Goal: Task Accomplishment & Management: Complete application form

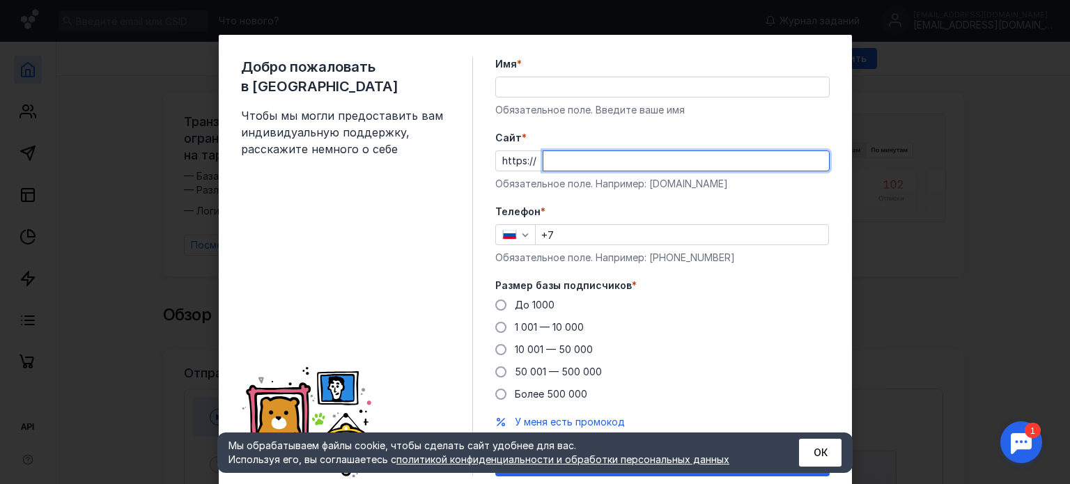
paste input "[DOMAIN_NAME][URL][PERSON_NAME]"
type input "[DOMAIN_NAME][URL][PERSON_NAME]"
click at [691, 86] on input "Имя *" at bounding box center [662, 86] width 333 height 19
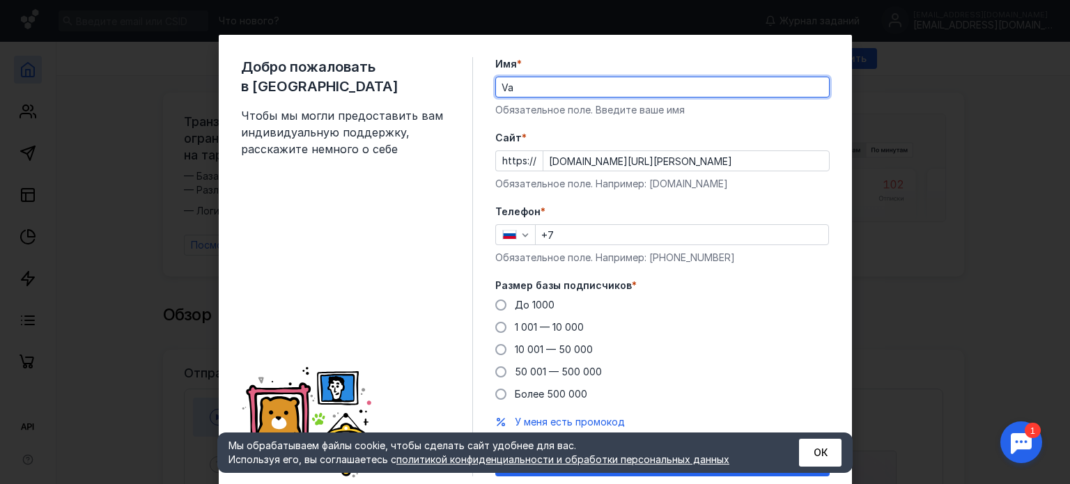
type input "V"
type input "[PERSON_NAME]"
click at [522, 237] on icon "button" at bounding box center [524, 234] width 11 height 11
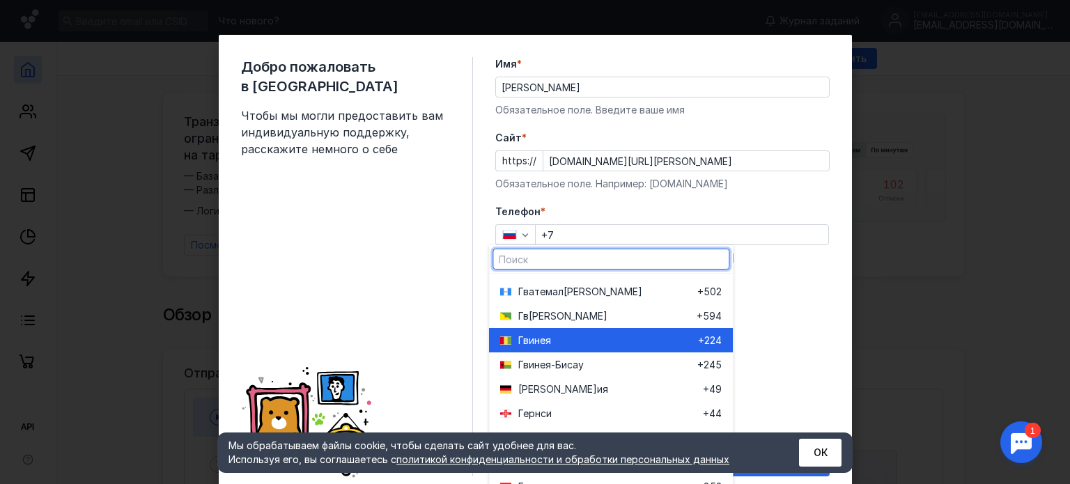
scroll to position [1323, 0]
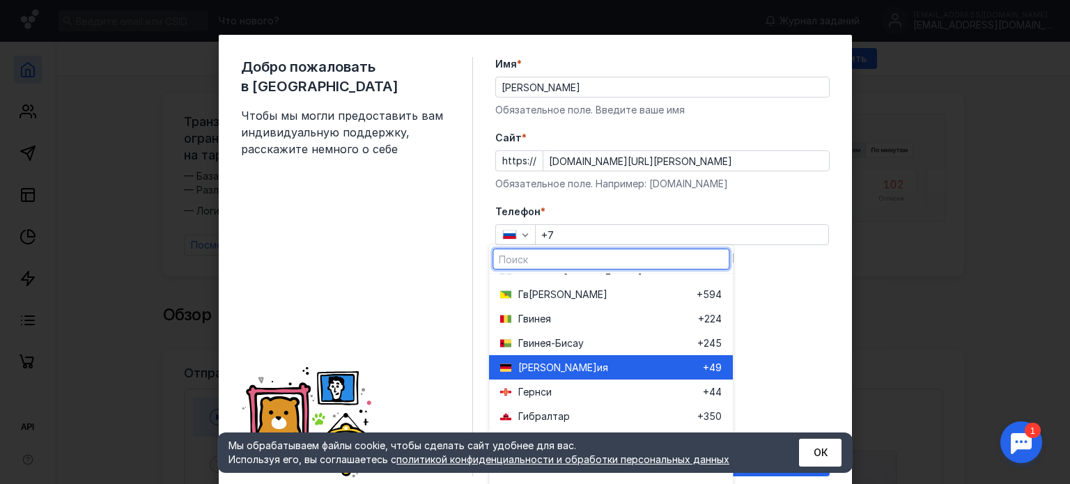
click at [597, 368] on span "ия" at bounding box center [602, 368] width 11 height 14
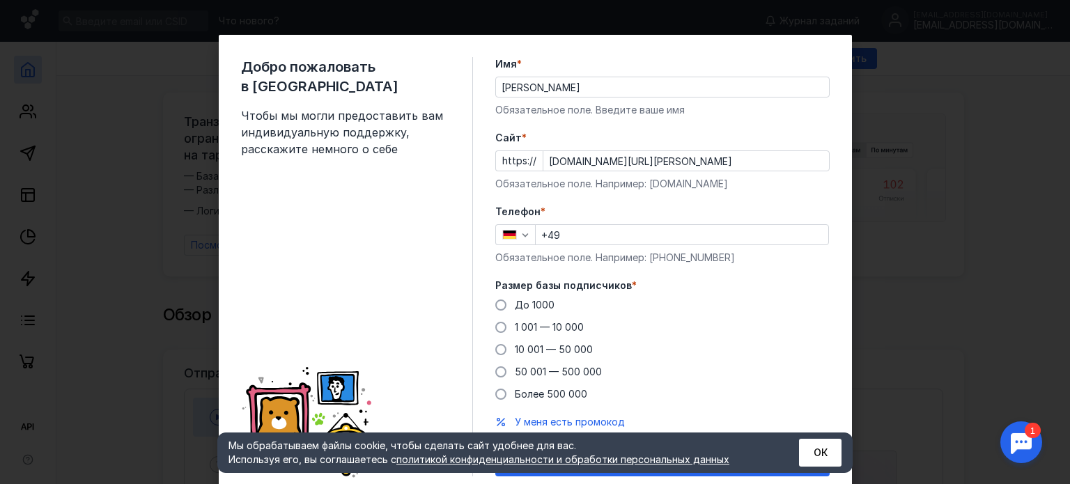
click at [570, 238] on input "+49" at bounding box center [682, 234] width 292 height 19
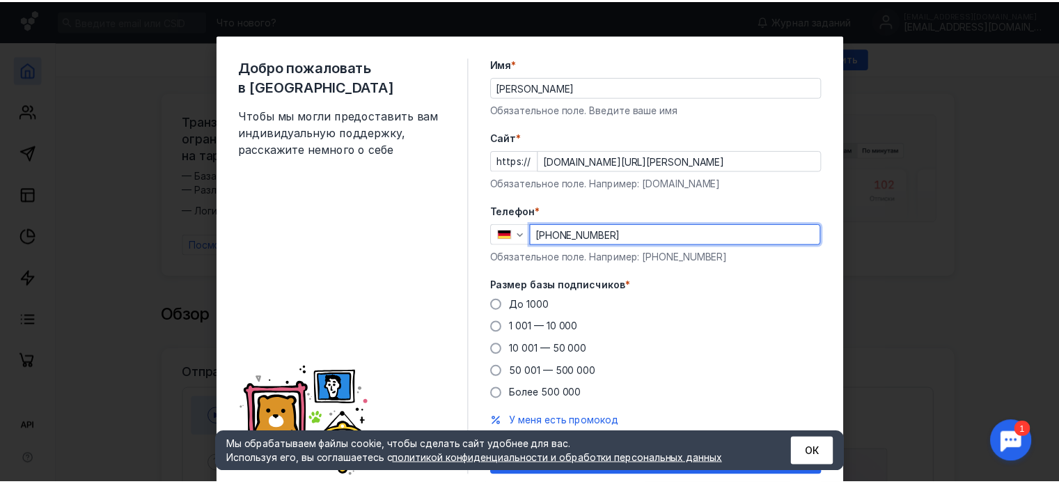
scroll to position [49, 0]
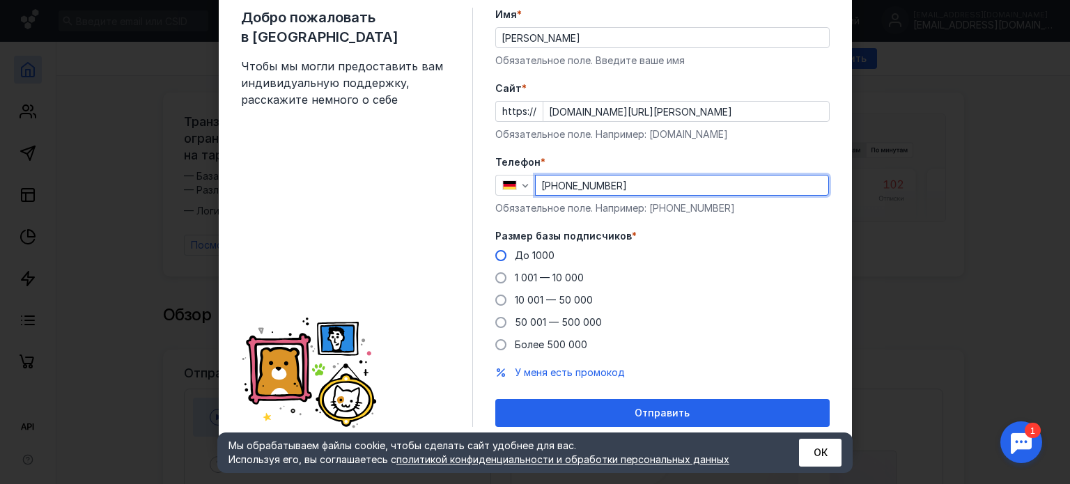
type input "[PHONE_NUMBER]"
click at [496, 253] on span at bounding box center [500, 255] width 11 height 11
click at [0, 0] on input "До 1000" at bounding box center [0, 0] width 0 height 0
click at [694, 411] on div "Отправить" at bounding box center [662, 413] width 320 height 12
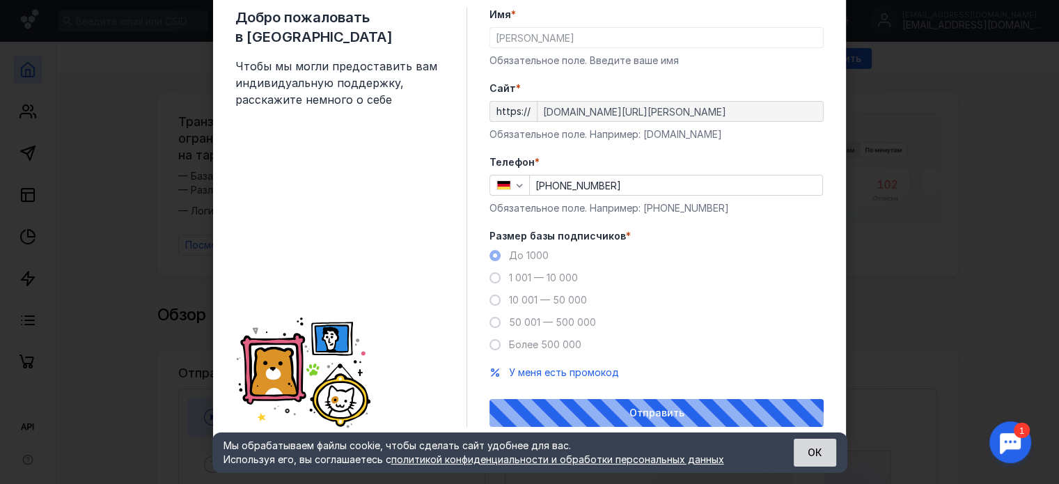
click at [825, 448] on button "ОК" at bounding box center [815, 453] width 42 height 28
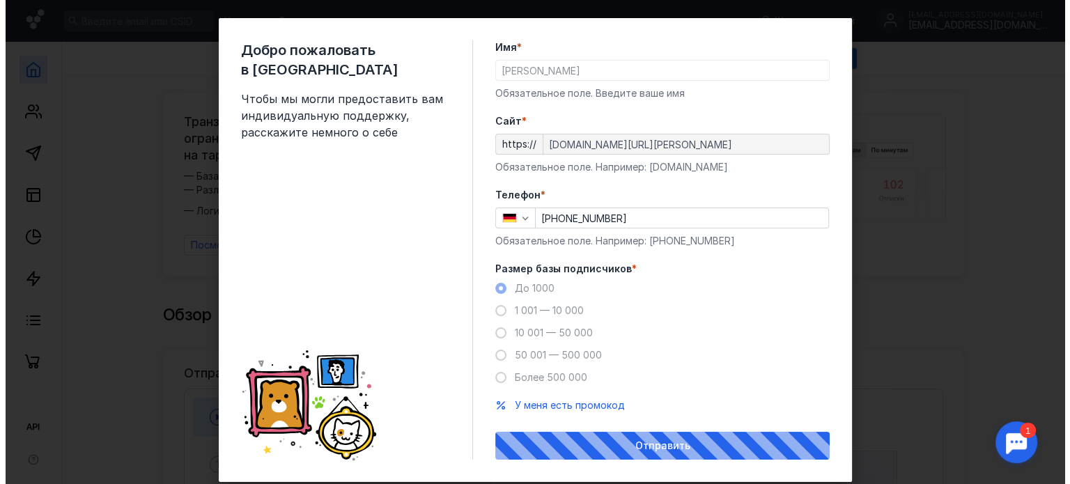
scroll to position [0, 0]
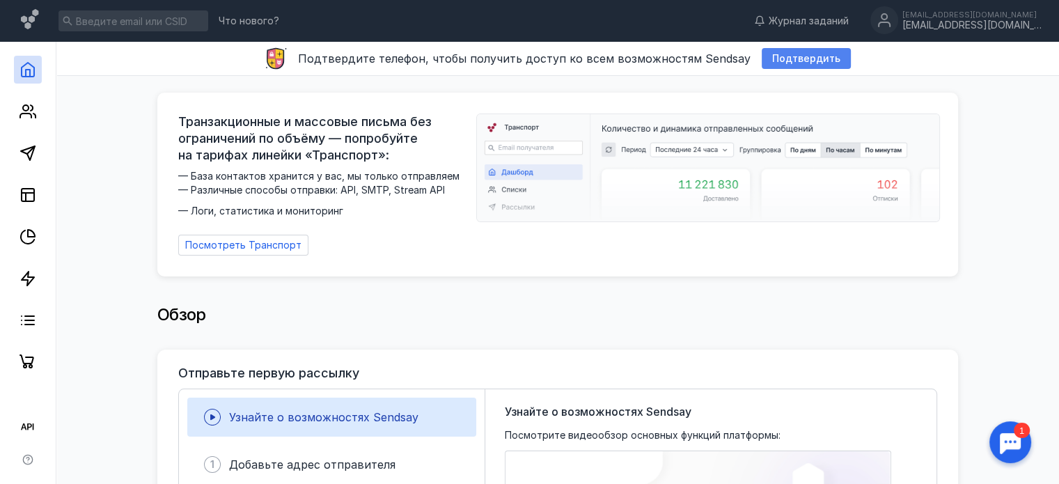
click at [813, 57] on span "Подтвердить" at bounding box center [806, 59] width 68 height 12
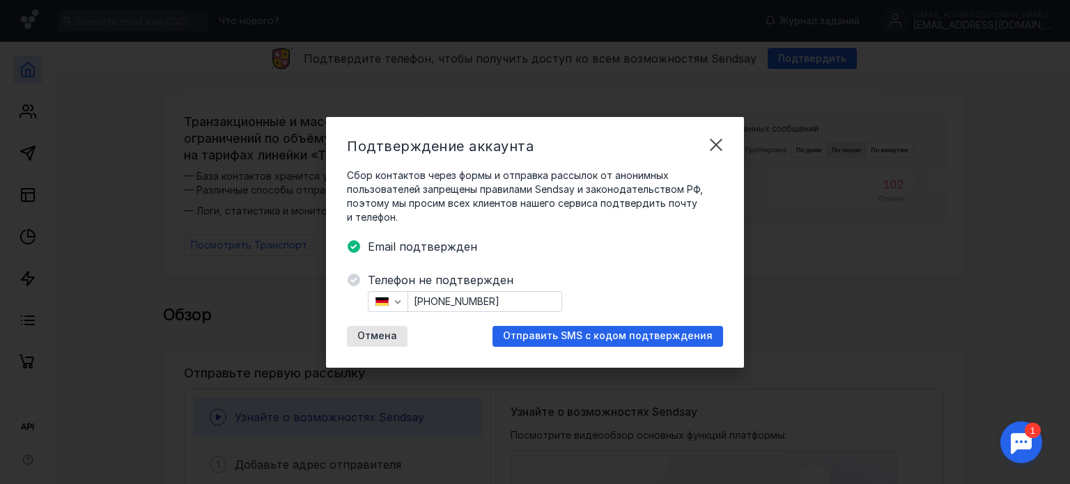
click at [596, 341] on span "Отправить SMS с кодом подтверждения" at bounding box center [608, 336] width 210 height 12
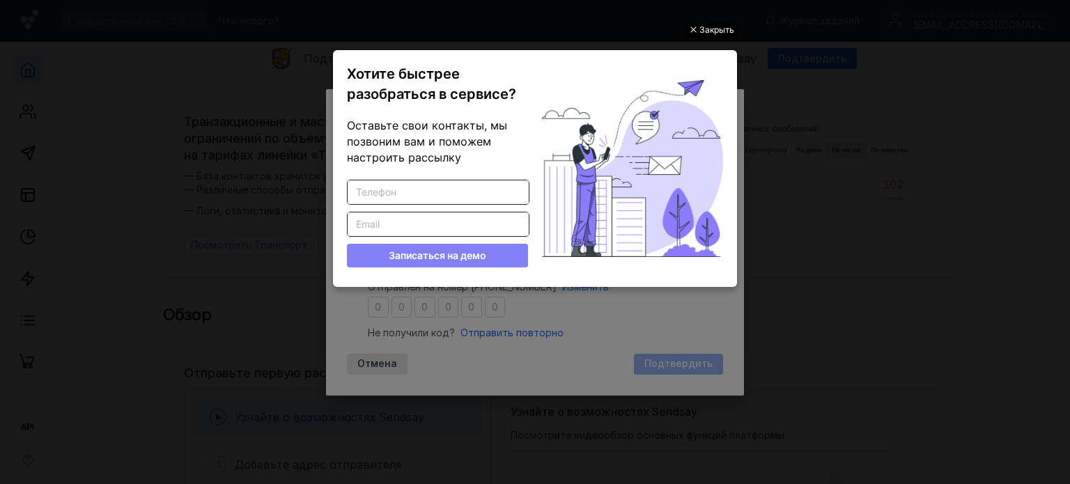
click at [723, 29] on div "Закрыть" at bounding box center [716, 29] width 35 height 15
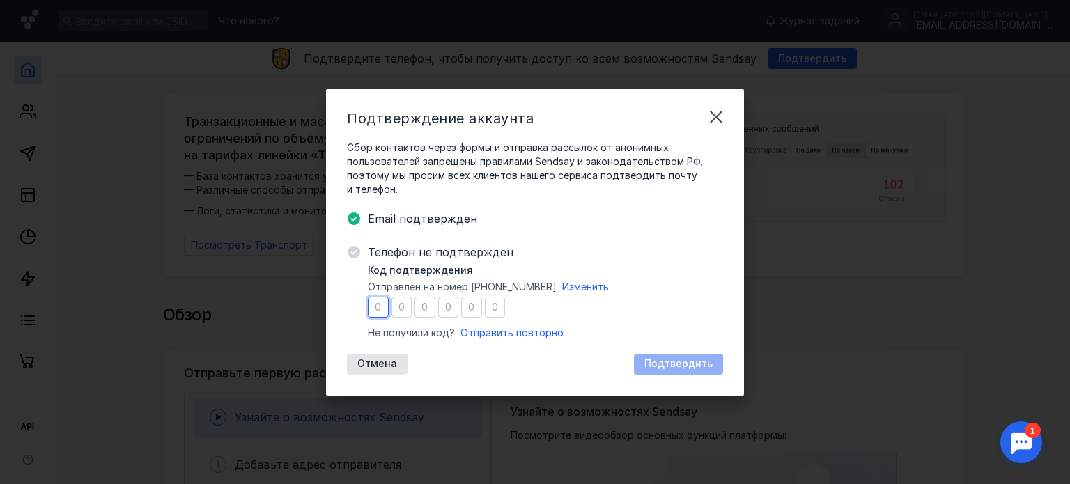
click at [376, 306] on input "number" at bounding box center [378, 307] width 21 height 21
click at [532, 336] on span "Отправить повторно" at bounding box center [511, 333] width 103 height 12
click at [517, 334] on span "Отправить повторно" at bounding box center [511, 333] width 103 height 12
click at [1031, 442] on div at bounding box center [1020, 442] width 43 height 43
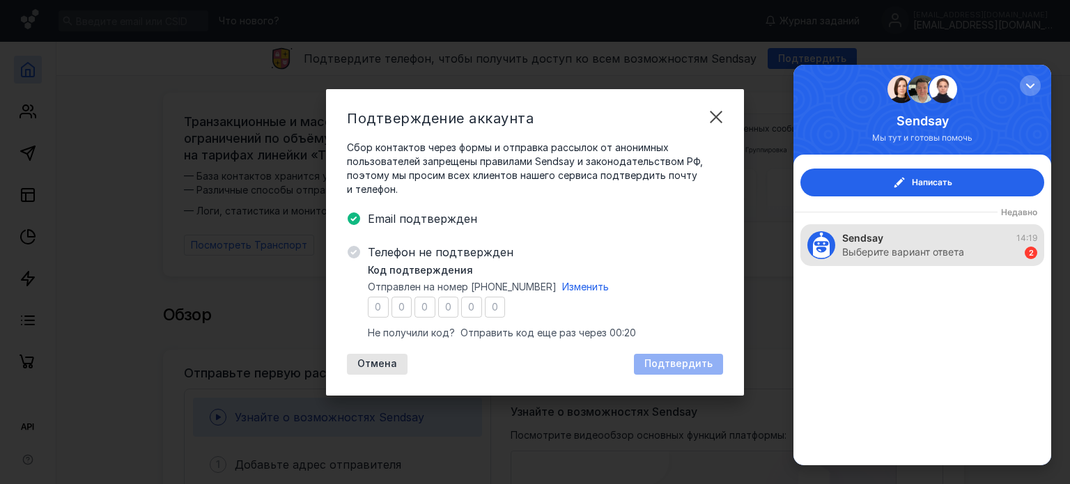
click at [933, 247] on div "Выберите вариант ответа" at bounding box center [903, 252] width 122 height 14
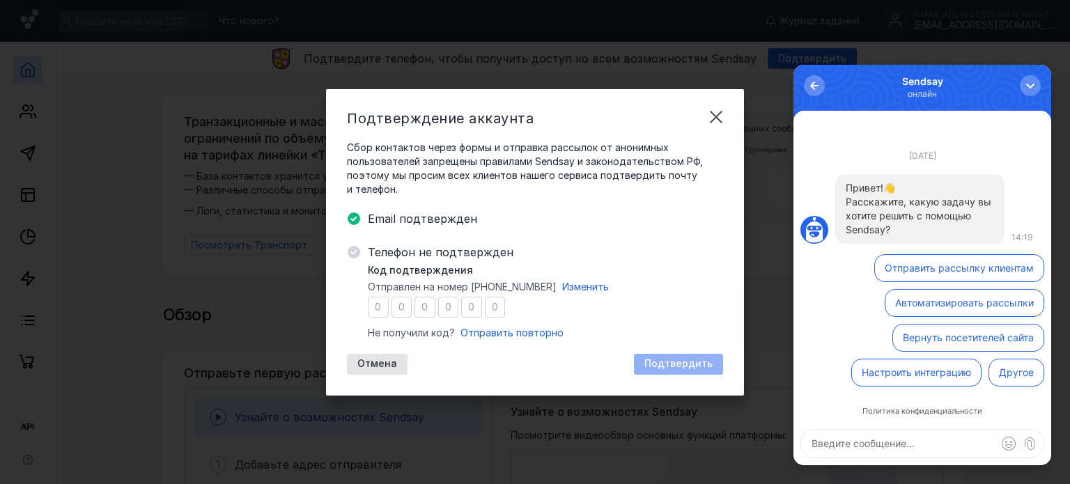
click at [999, 297] on button "Автоматизировать рассылки" at bounding box center [963, 303] width 159 height 28
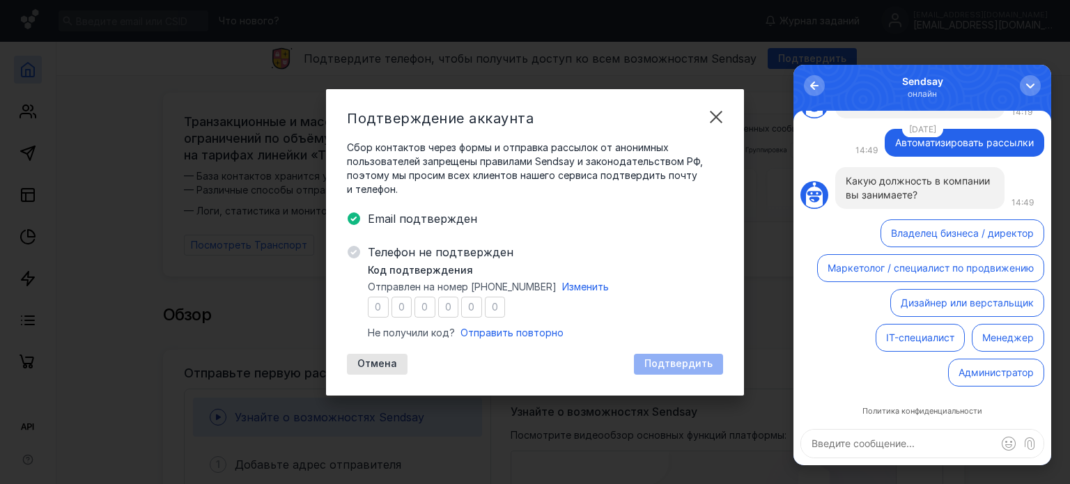
click at [1007, 334] on button "Менеджер" at bounding box center [1007, 338] width 72 height 28
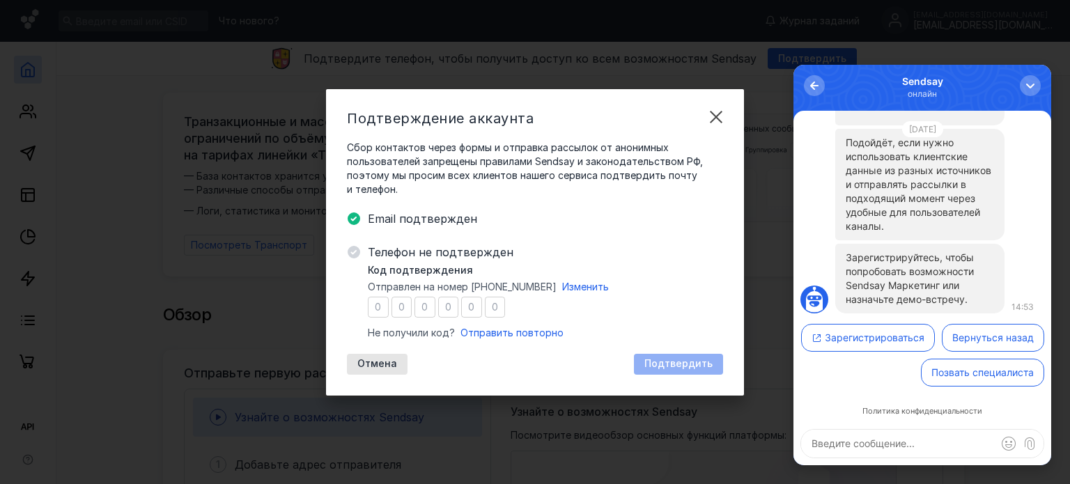
click at [952, 451] on textarea at bounding box center [922, 444] width 242 height 28
type textarea "мне не приходит код по смс"
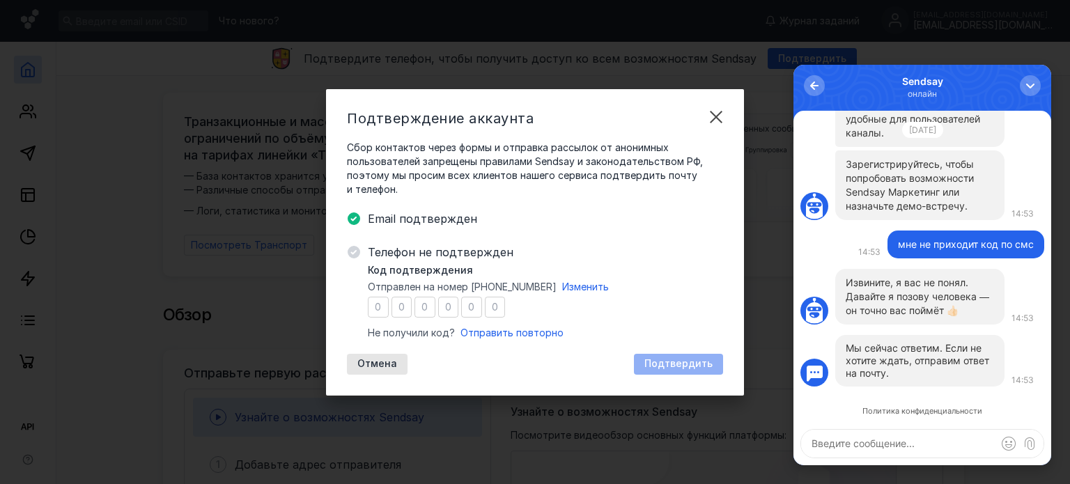
click at [909, 442] on textarea at bounding box center [922, 444] width 242 height 28
drag, startPoint x: 465, startPoint y: 269, endPoint x: 362, endPoint y: 267, distance: 103.1
click at [362, 267] on div "Телефон не подтвержден Код подтверждения Отправлен на номер [PHONE_NUMBER] Изме…" at bounding box center [535, 309] width 376 height 131
click at [368, 273] on span "Код подтверждения" at bounding box center [420, 270] width 105 height 14
drag, startPoint x: 368, startPoint y: 268, endPoint x: 472, endPoint y: 275, distance: 104.0
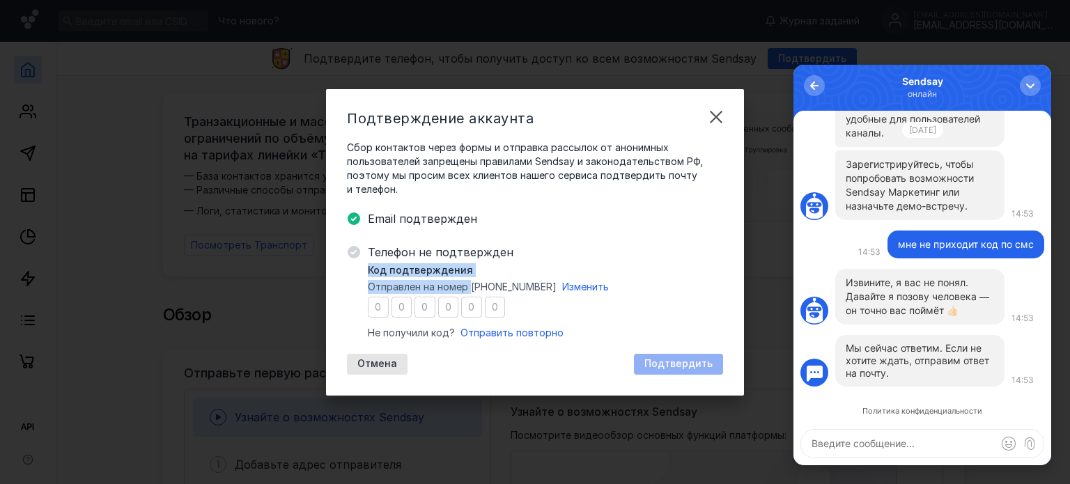
click at [472, 275] on div "Код подтверждения Отправлен на номер [PHONE_NUMBER] Изменить Не получили код? О…" at bounding box center [545, 301] width 355 height 77
click at [471, 271] on div "Код подтверждения Отправлен на номер [PHONE_NUMBER] Изменить Не получили код? О…" at bounding box center [545, 301] width 355 height 77
drag, startPoint x: 464, startPoint y: 270, endPoint x: 366, endPoint y: 267, distance: 98.9
click at [366, 267] on div "Телефон не подтвержден Код подтверждения Отправлен на номер [PHONE_NUMBER] Изме…" at bounding box center [535, 309] width 376 height 131
copy span "Код подтверждения"
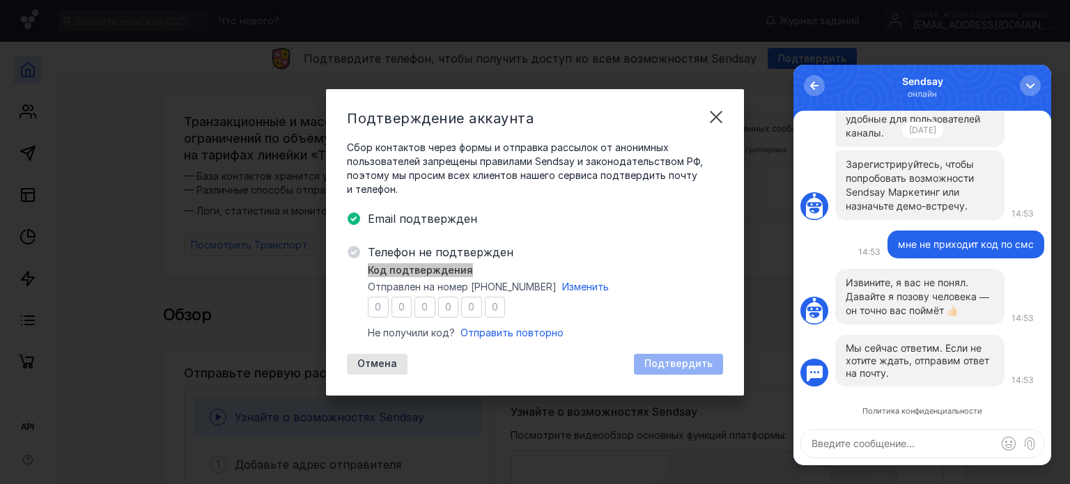
click at [925, 451] on textarea at bounding box center [922, 444] width 242 height 28
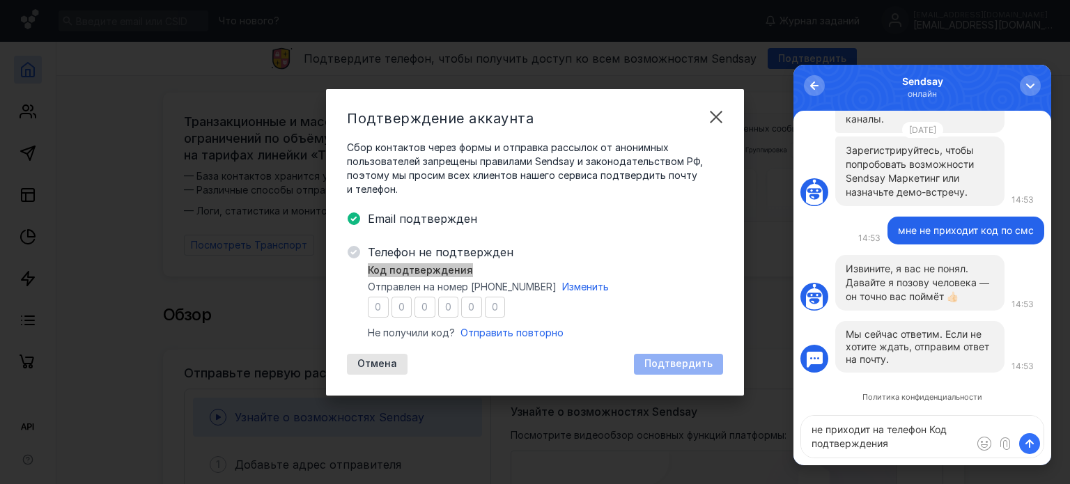
type textarea "не приходит на телефон Код подтверждения"
click at [1031, 439] on span "submit" at bounding box center [1029, 444] width 14 height 14
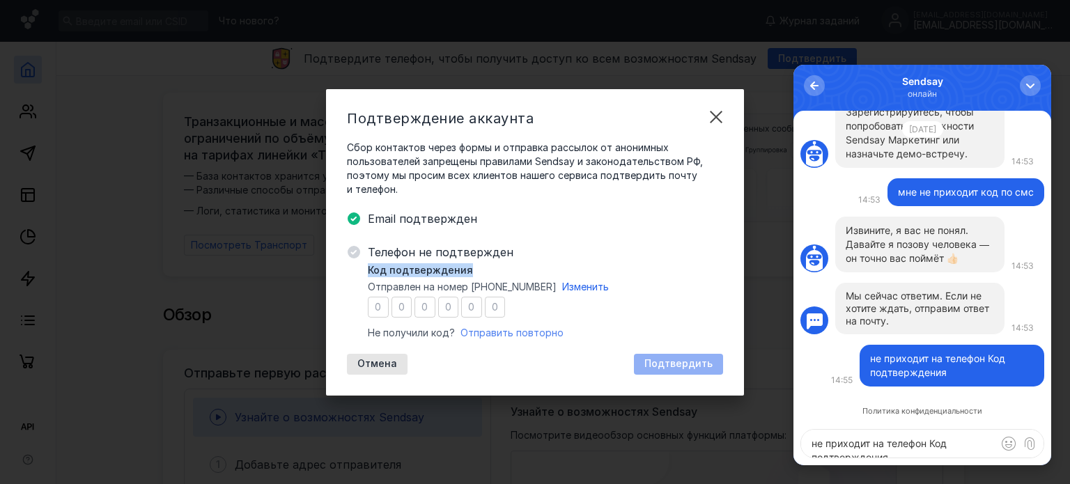
click at [494, 336] on span "Отправить повторно" at bounding box center [511, 333] width 103 height 12
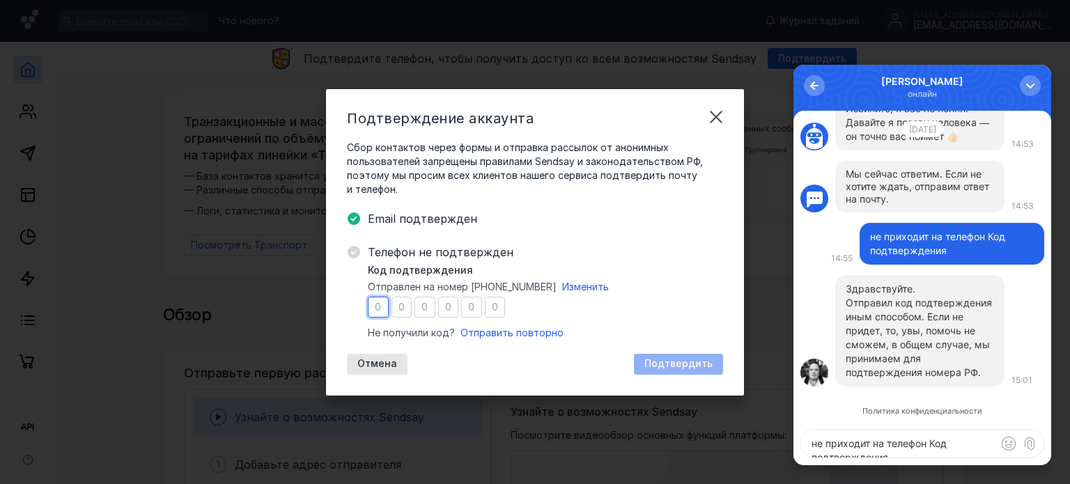
click at [384, 312] on input "number" at bounding box center [378, 307] width 21 height 21
type input "6"
type input "3"
type input "2"
type input "8"
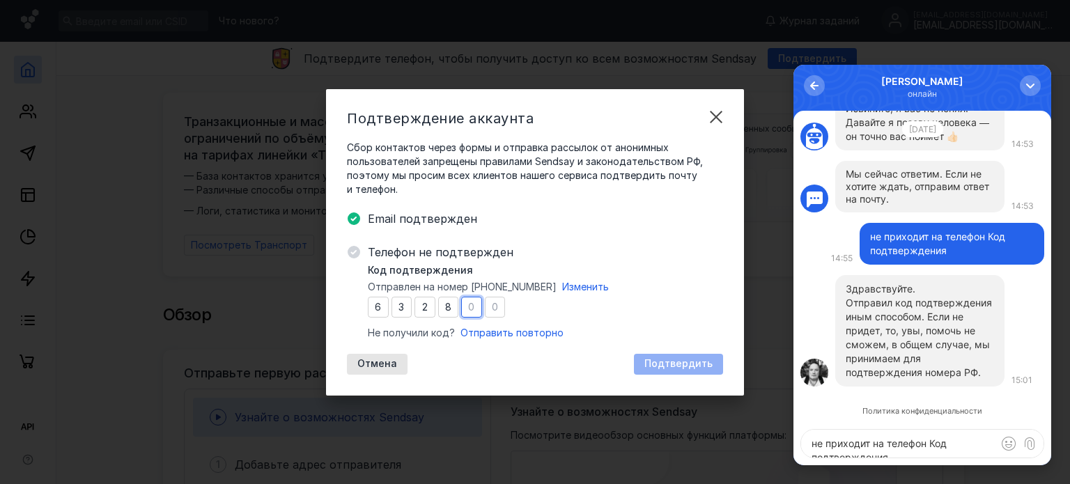
type input "6"
type input "3"
click at [685, 367] on span "Подтвердить" at bounding box center [678, 364] width 68 height 12
click at [891, 451] on textarea "не приходит на телефон Код подтверждения" at bounding box center [922, 444] width 242 height 28
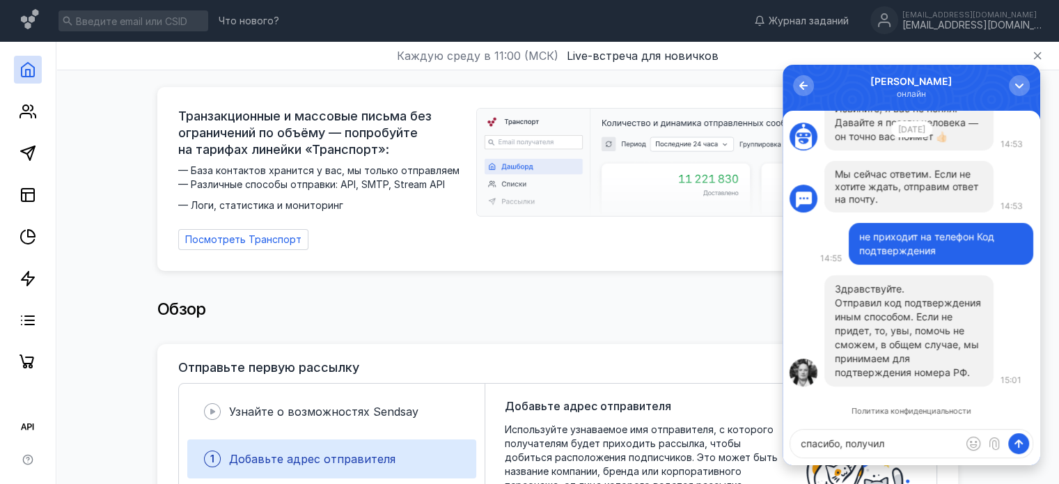
type textarea "спасибо, получила"
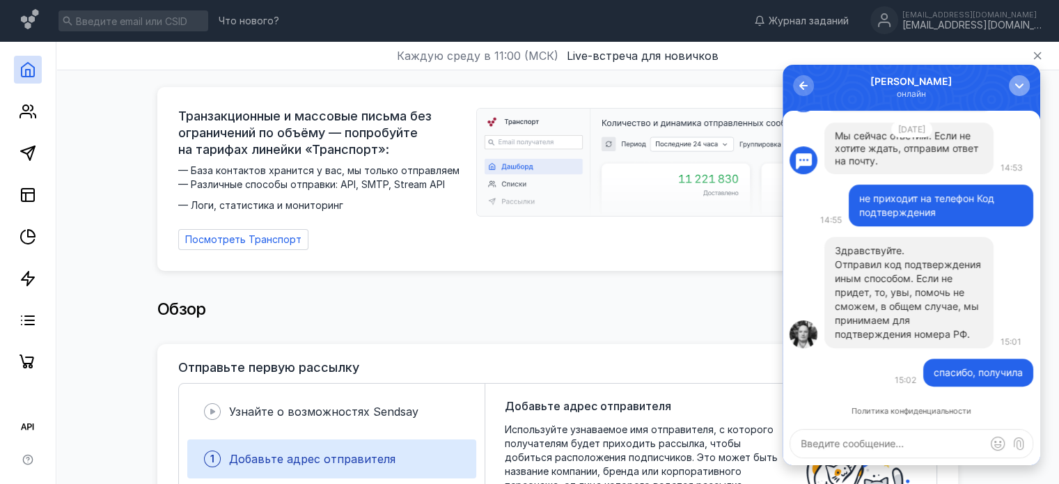
click at [1017, 80] on div "button" at bounding box center [1020, 86] width 14 height 14
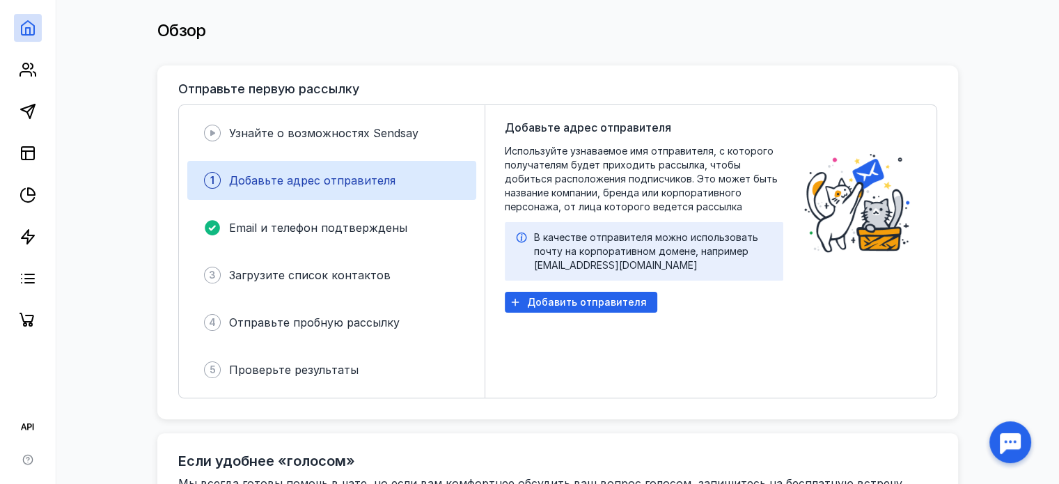
scroll to position [348, 0]
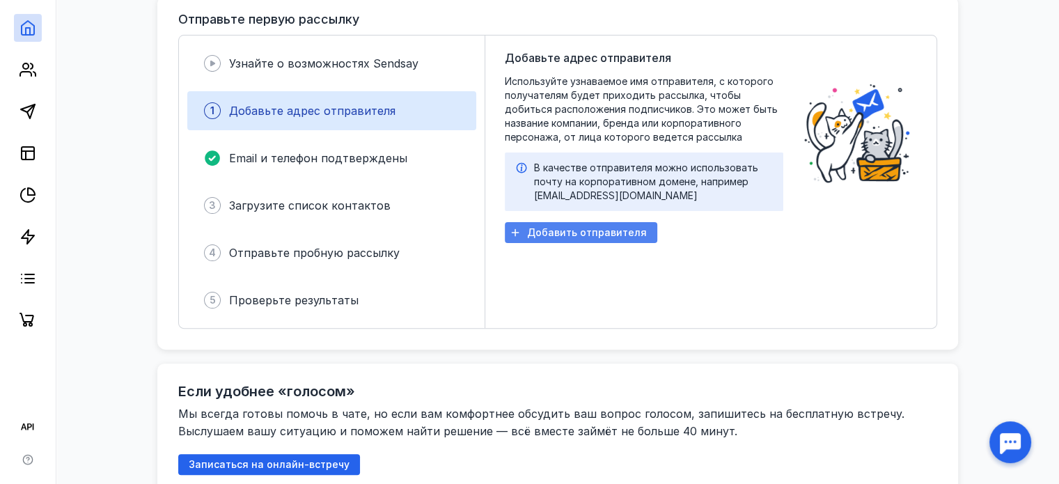
click at [575, 229] on span "Добавить отправителя" at bounding box center [587, 233] width 120 height 12
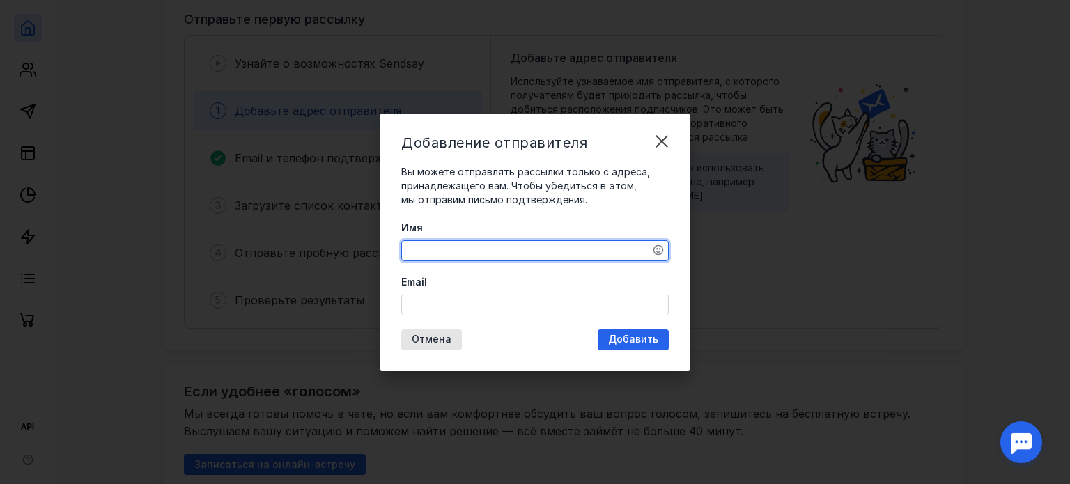
click at [577, 248] on textarea "Имя" at bounding box center [535, 250] width 266 height 19
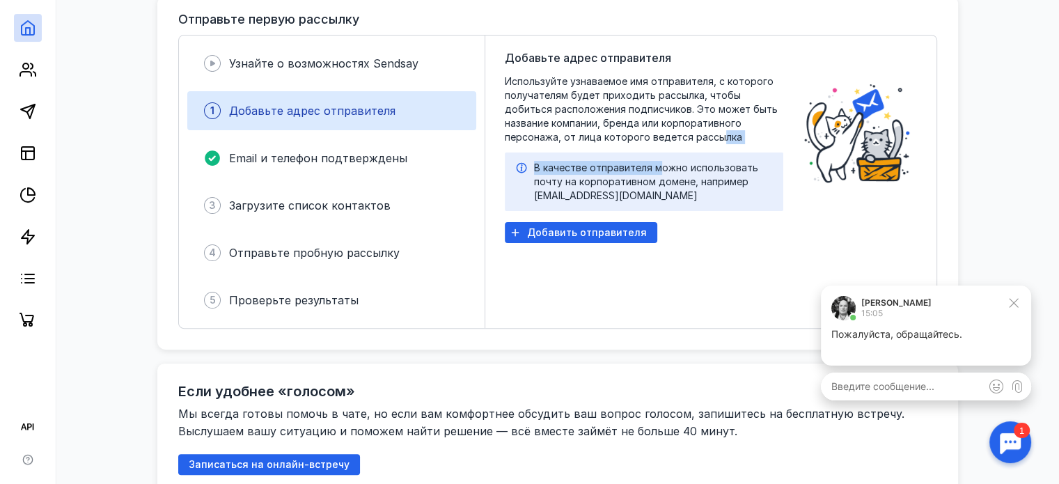
scroll to position [0, 0]
click at [1013, 304] on icon at bounding box center [1014, 303] width 13 height 13
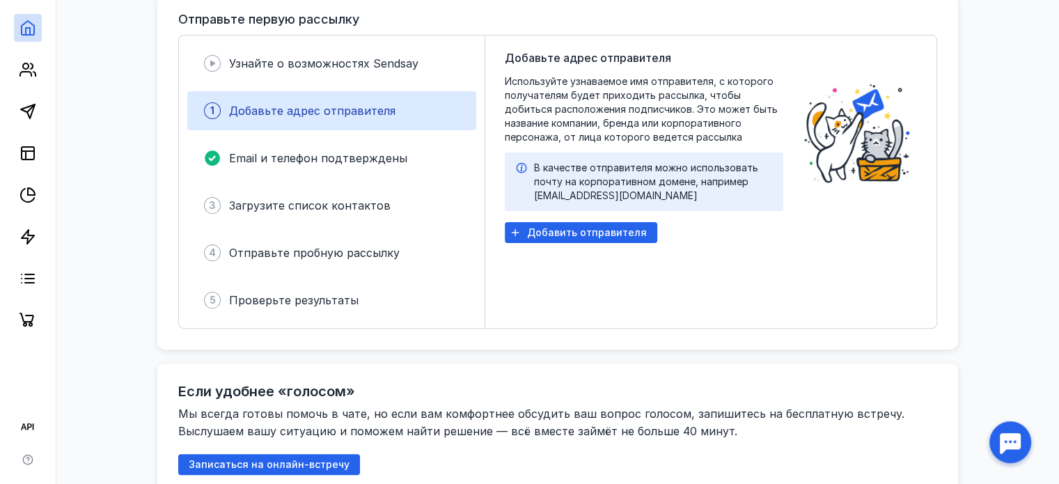
click at [730, 233] on div "Добавьте адрес отправителя Используйте узнаваемое имя отправителя, с которого п…" at bounding box center [644, 181] width 279 height 265
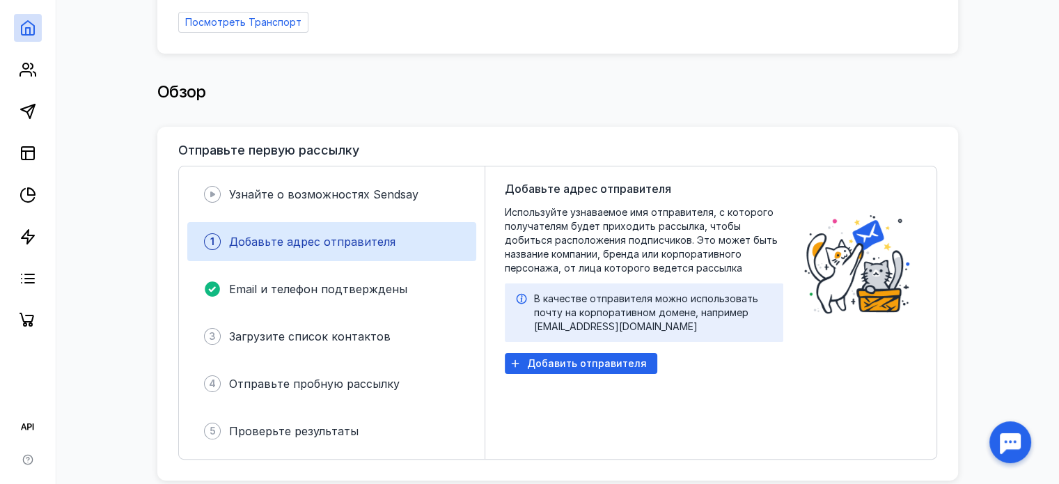
scroll to position [279, 0]
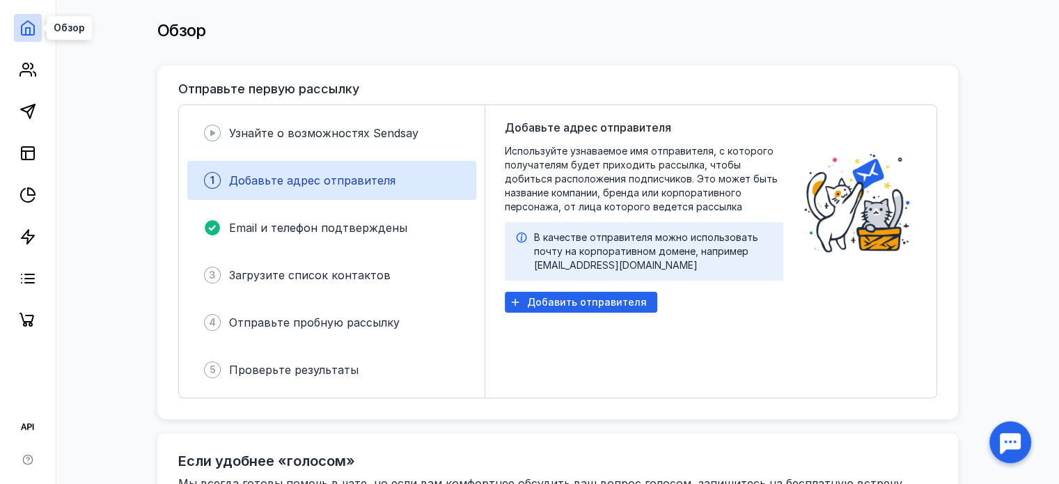
click at [26, 28] on polyline at bounding box center [28, 31] width 4 height 7
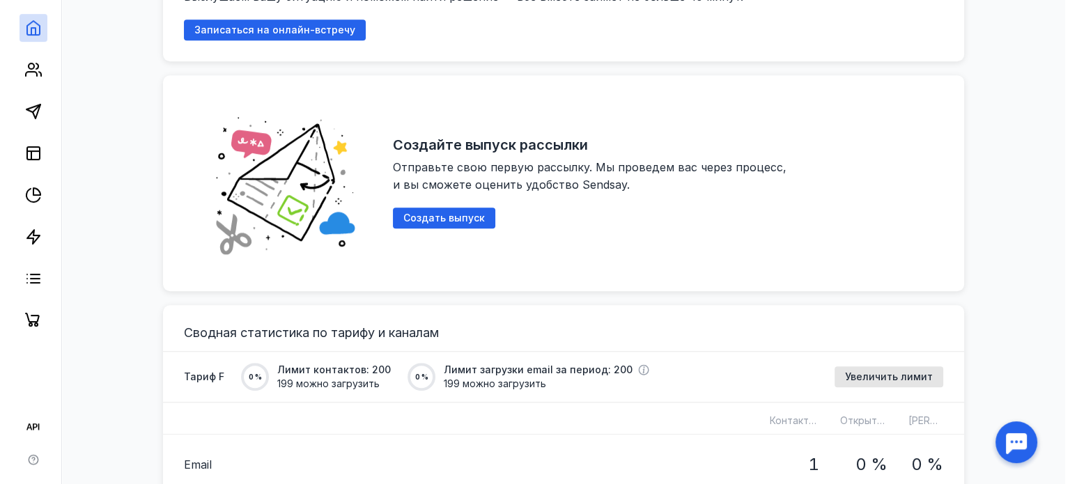
scroll to position [780, 0]
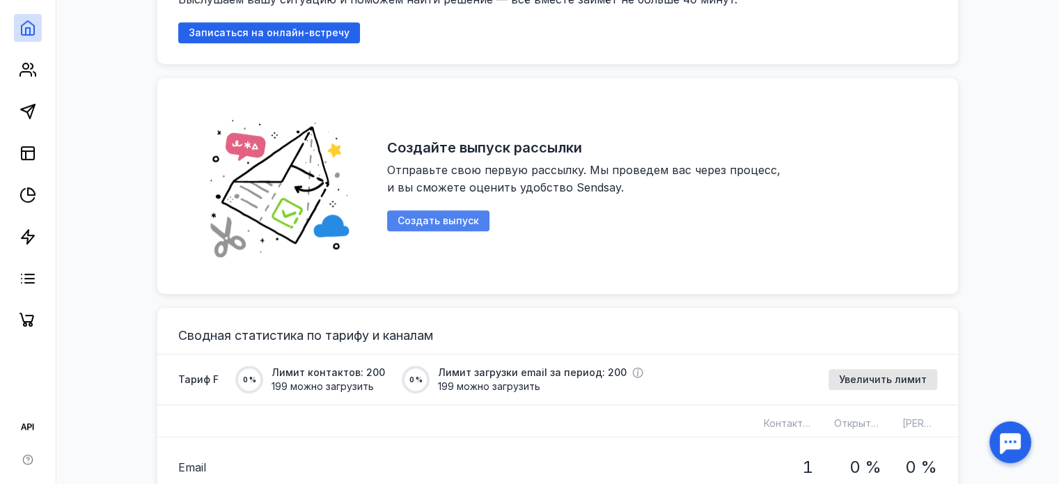
click at [465, 215] on span "Создать выпуск" at bounding box center [438, 221] width 81 height 12
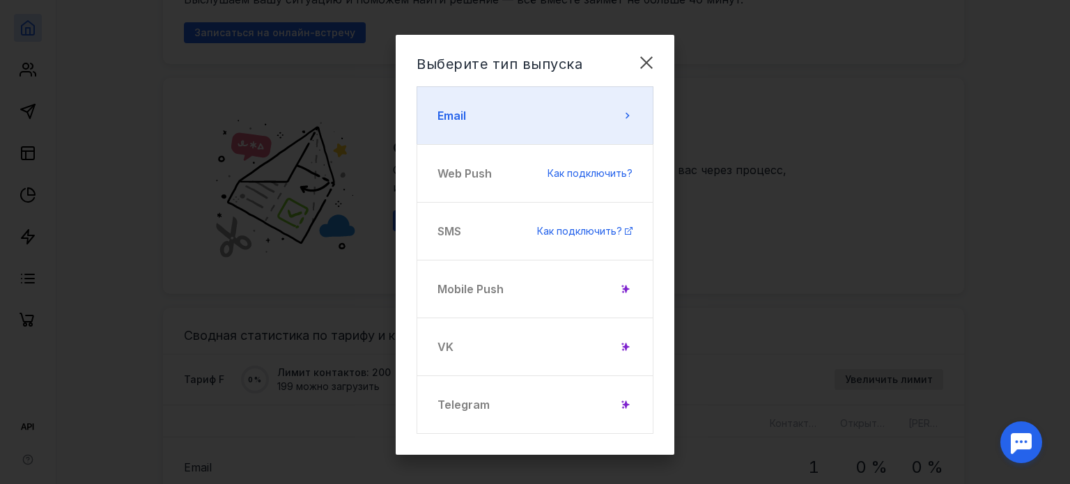
click at [627, 120] on button "Email" at bounding box center [534, 115] width 237 height 58
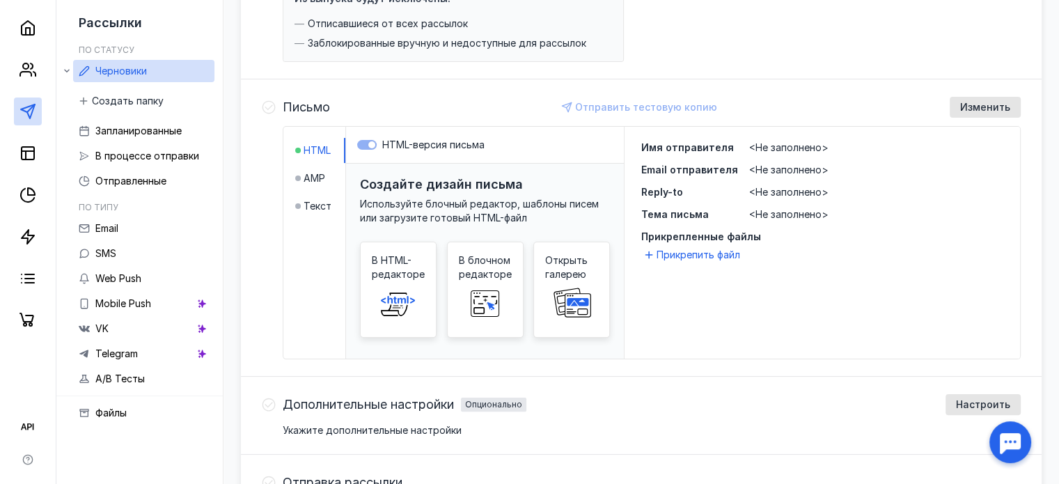
scroll to position [378, 0]
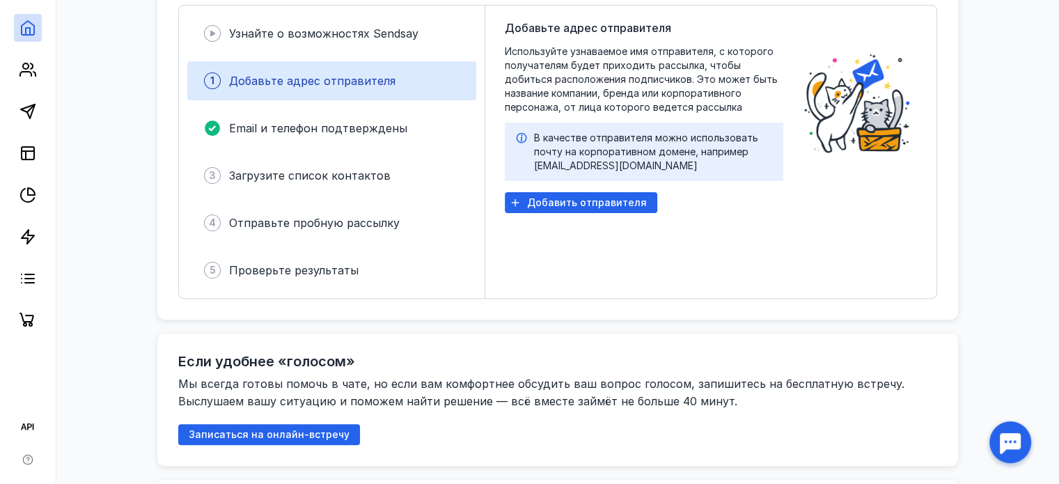
scroll to position [780, 0]
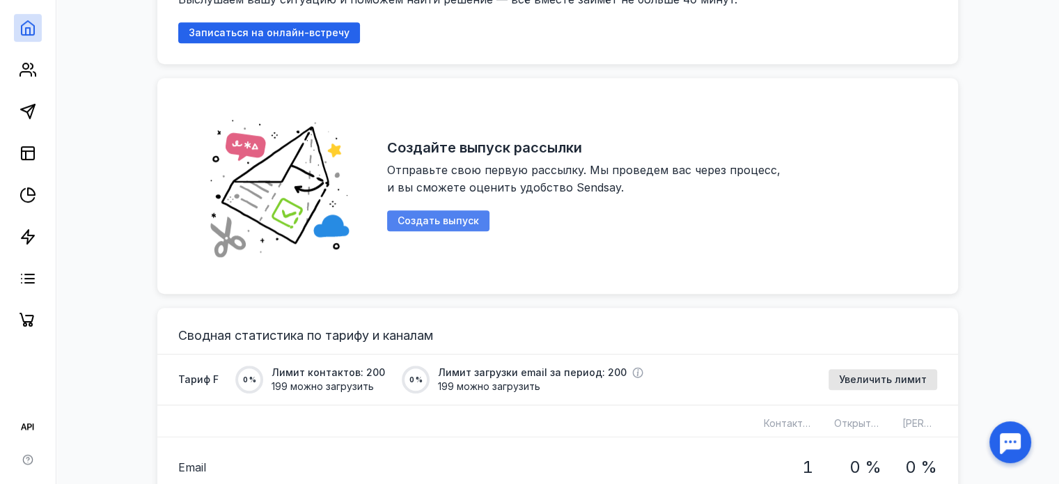
click at [455, 215] on span "Создать выпуск" at bounding box center [438, 221] width 81 height 12
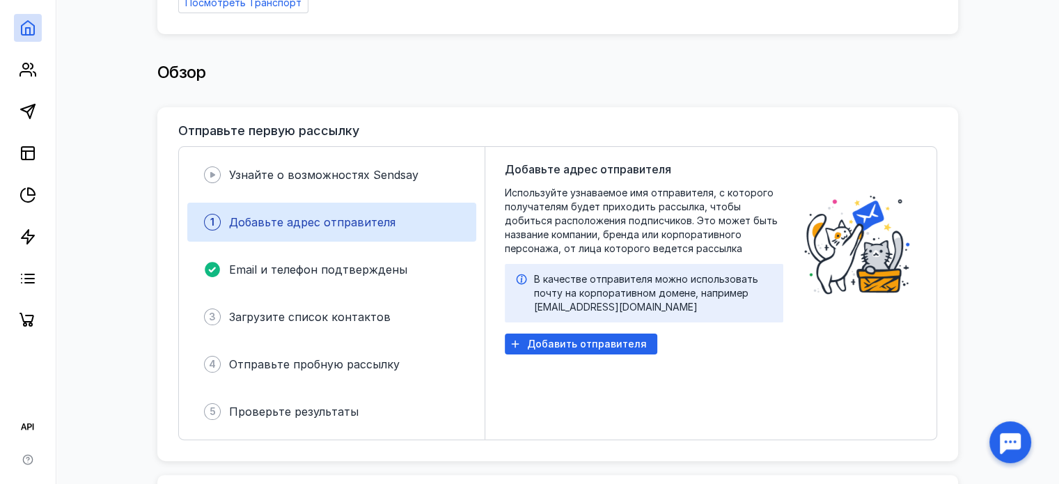
scroll to position [153, 0]
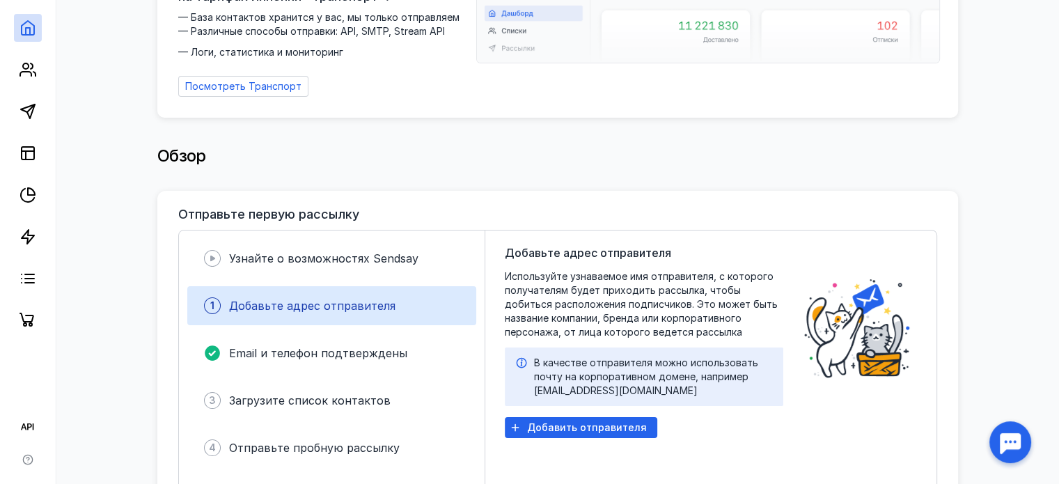
click at [523, 357] on icon at bounding box center [521, 362] width 11 height 11
click at [327, 299] on span "Добавьте адрес отправителя" at bounding box center [312, 306] width 166 height 14
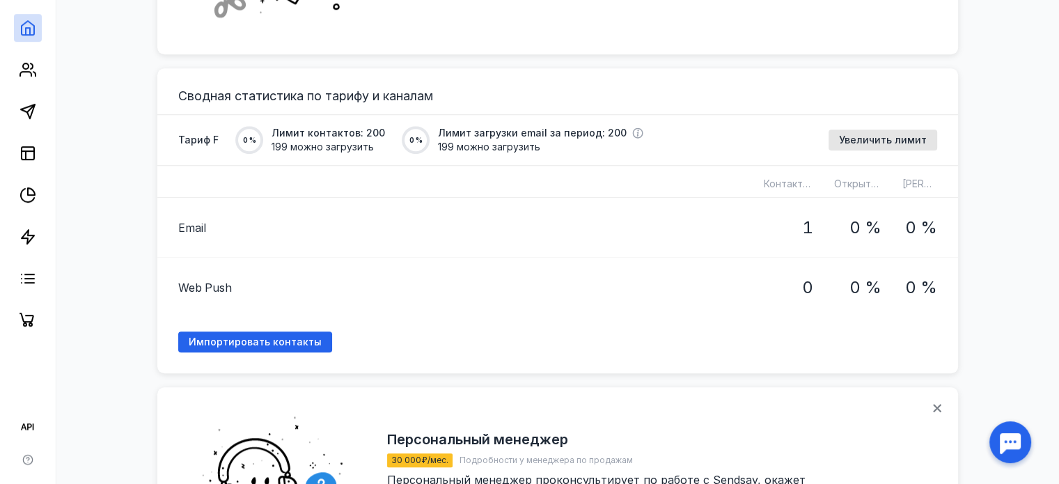
scroll to position [989, 0]
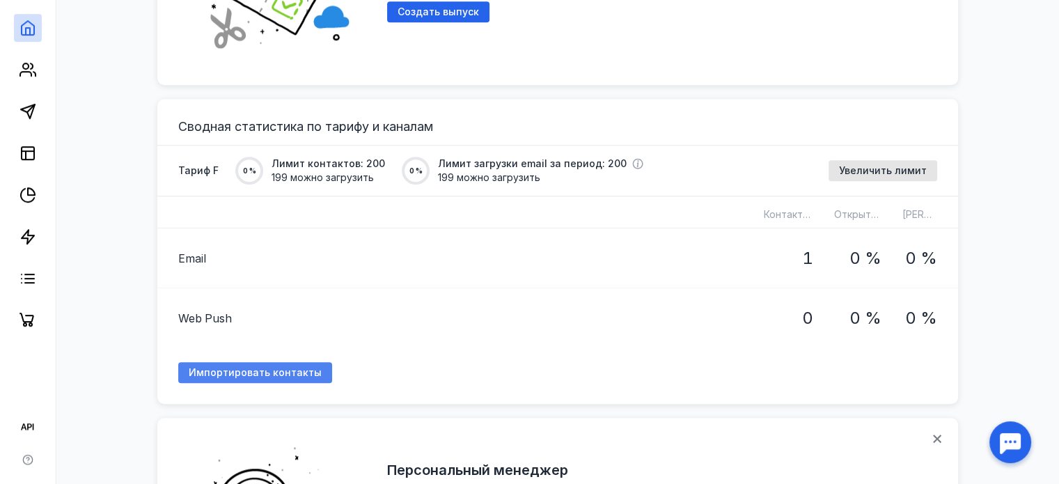
click at [230, 368] on span "Импортировать контакты" at bounding box center [255, 373] width 133 height 12
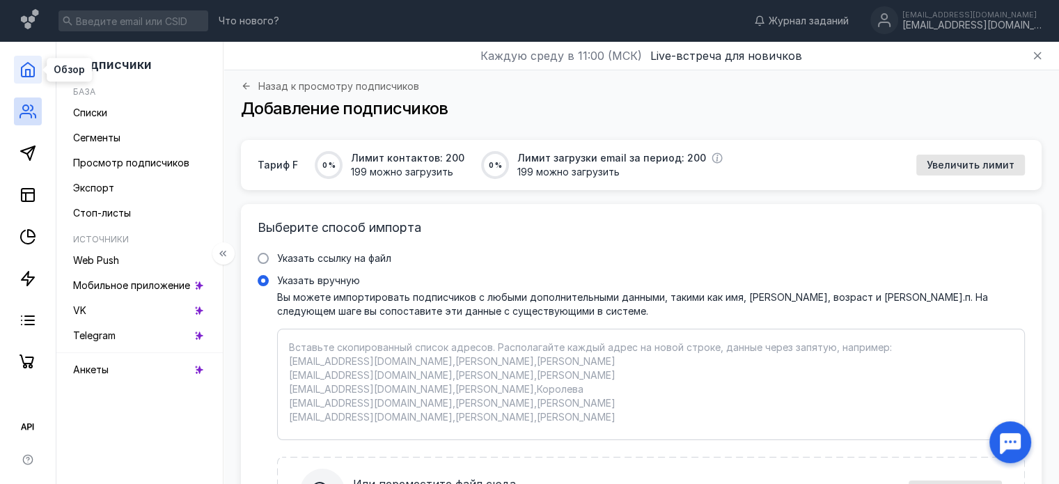
click at [31, 69] on icon at bounding box center [27, 69] width 17 height 17
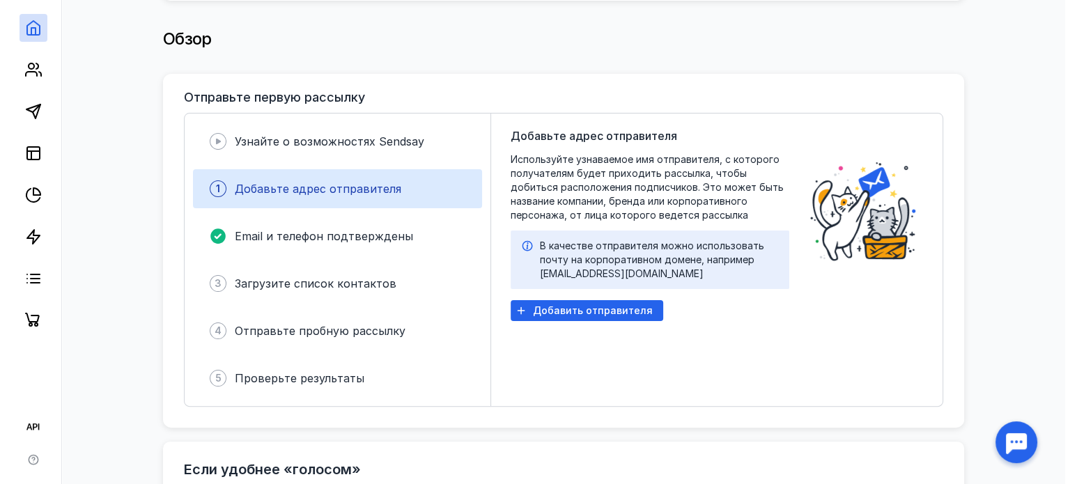
scroll to position [279, 0]
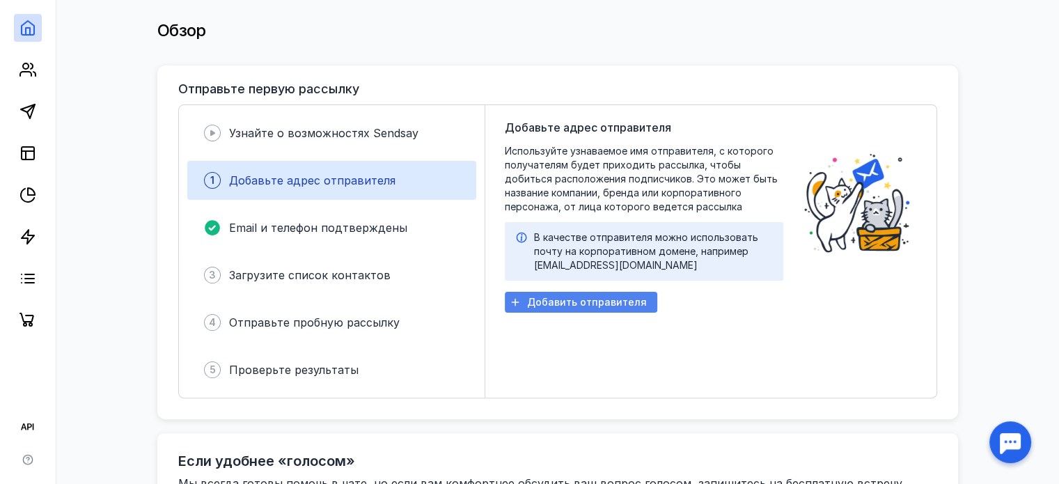
click at [576, 299] on span "Добавить отправителя" at bounding box center [587, 303] width 120 height 12
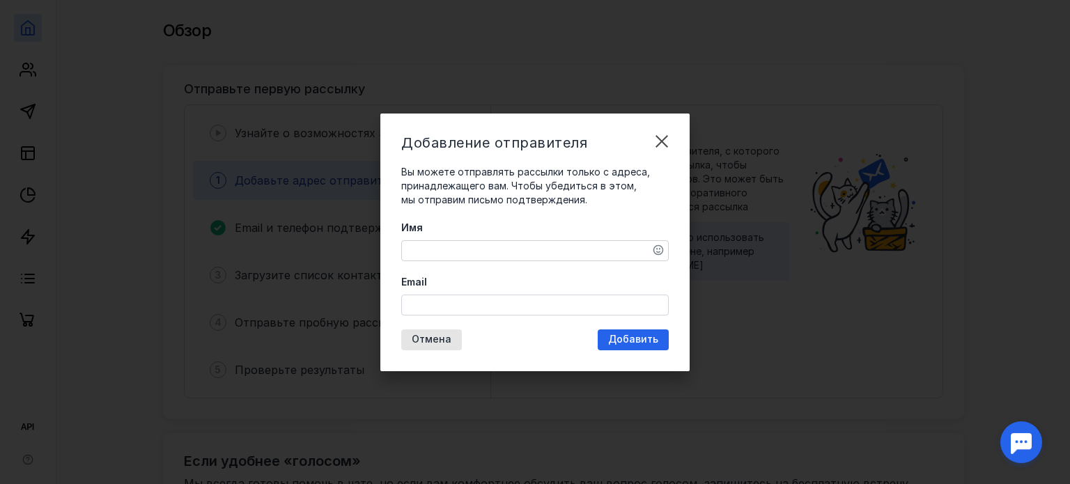
click at [426, 250] on textarea "Имя" at bounding box center [535, 250] width 266 height 19
type textarea "[PERSON_NAME]"
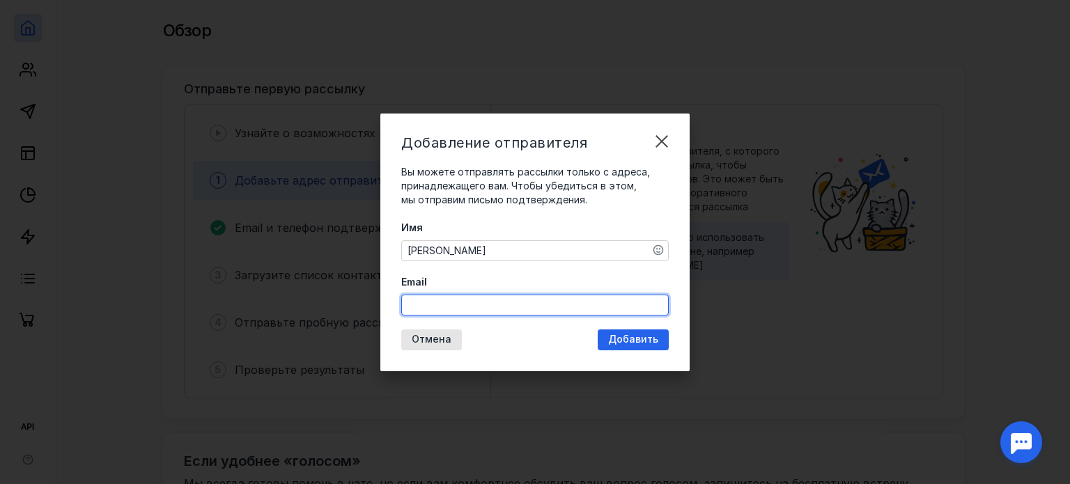
click at [480, 306] on input "Email" at bounding box center [535, 304] width 266 height 19
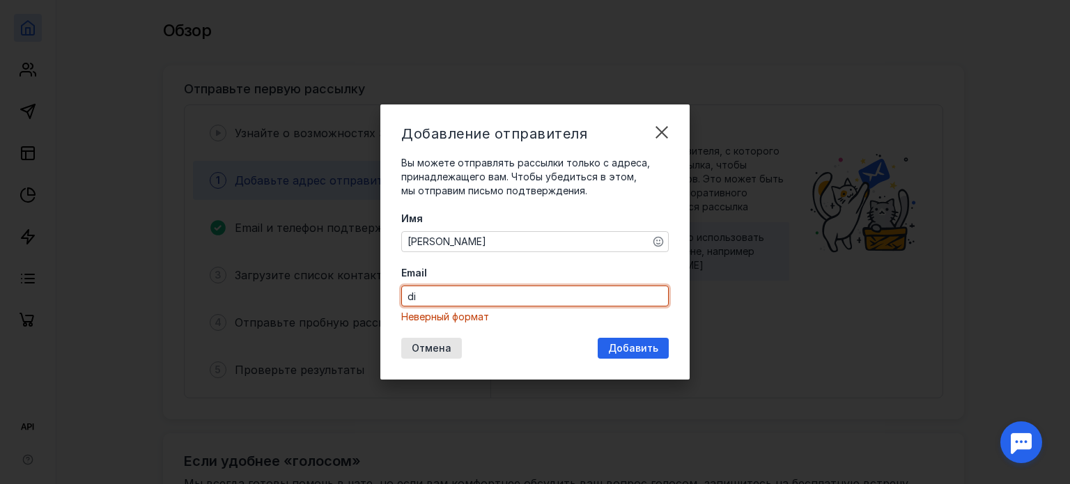
type input "d"
paste input "[PERSON_NAME][EMAIL_ADDRESS][PERSON_NAME][DOMAIN_NAME]"
type input "v"
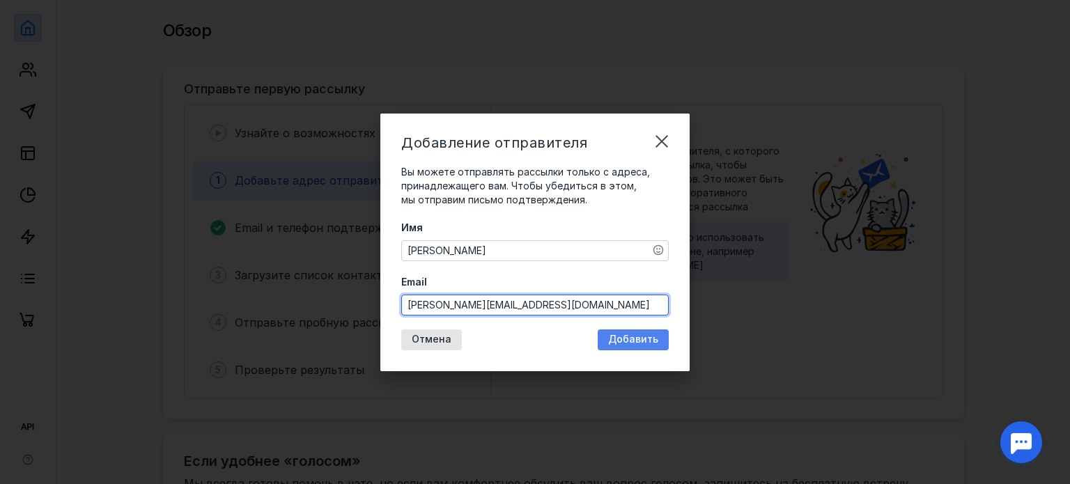
type input "[PERSON_NAME][EMAIL_ADDRESS][DOMAIN_NAME]"
click at [639, 336] on span "Добавить" at bounding box center [633, 340] width 50 height 12
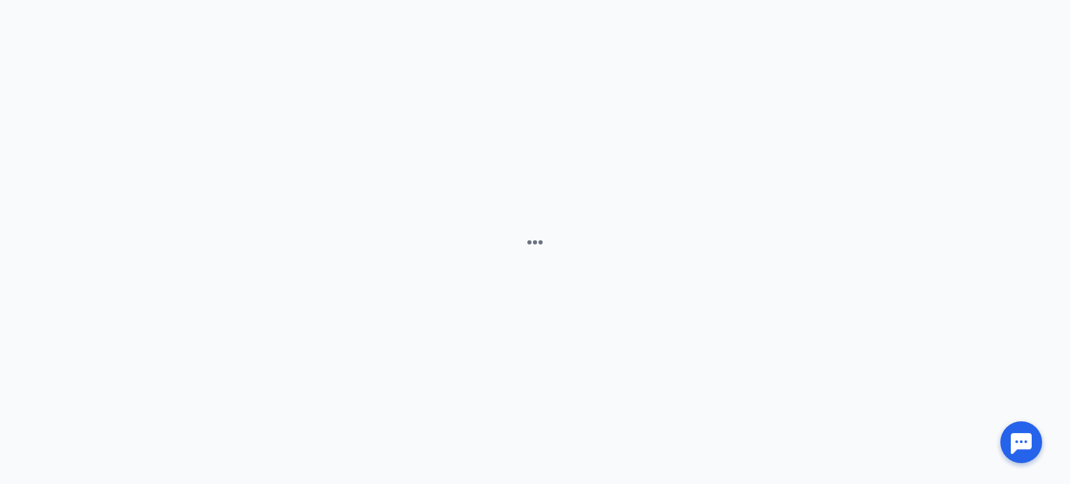
scroll to position [0, 0]
